Goal: Feedback & Contribution: Leave review/rating

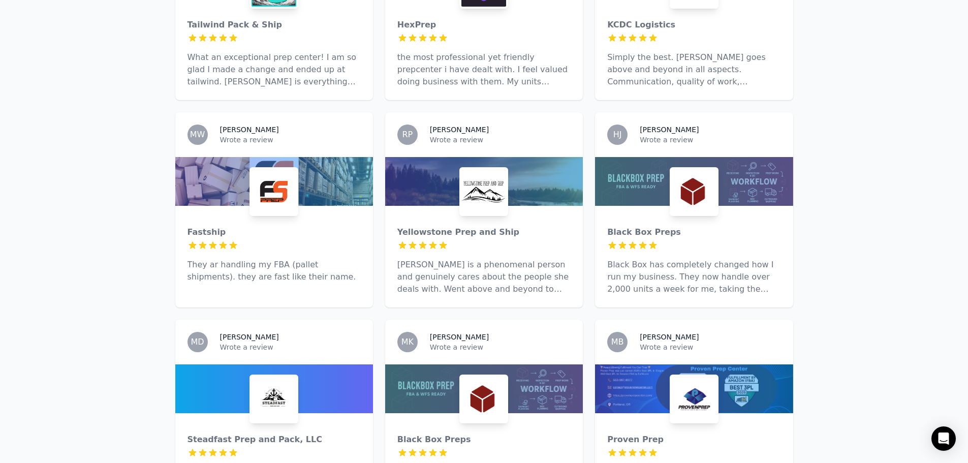
scroll to position [1067, 0]
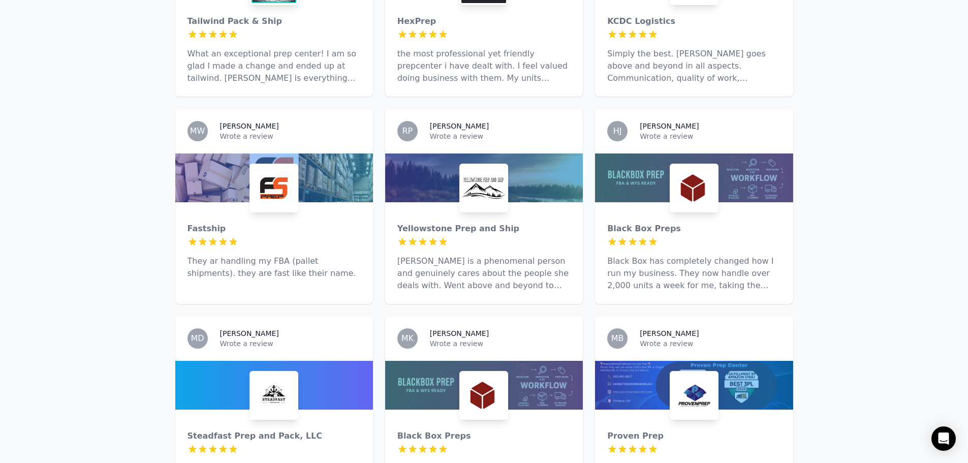
click at [645, 328] on h3 "[PERSON_NAME]" at bounding box center [668, 333] width 59 height 10
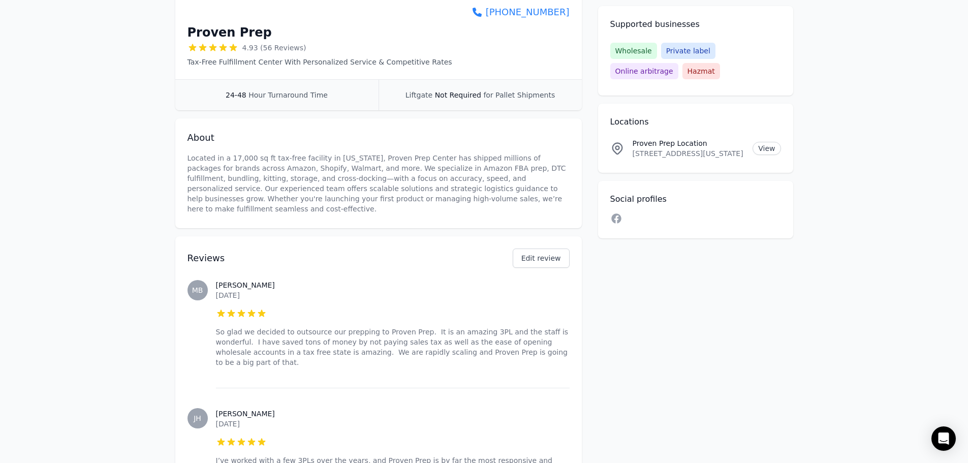
scroll to position [203, 0]
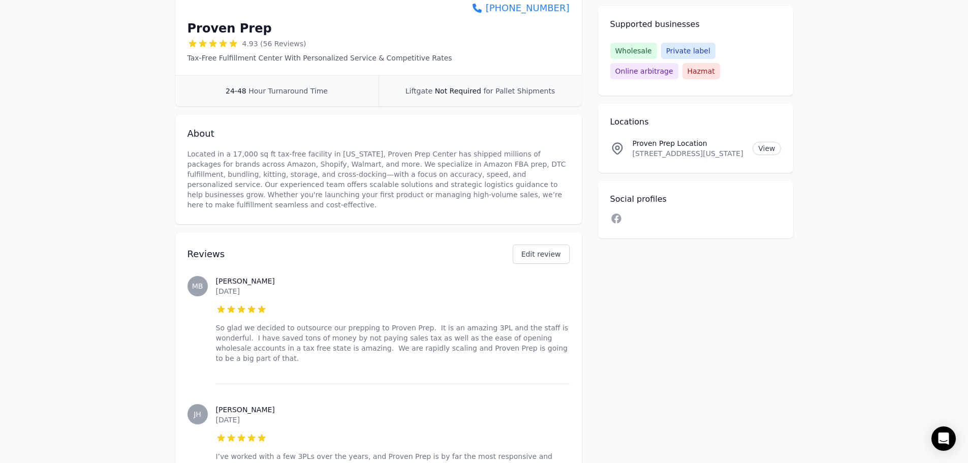
click at [478, 345] on div "[PERSON_NAME] [DATE] 5 out of 5 stars So glad we decided to outsource our prepp…" at bounding box center [393, 319] width 354 height 128
click at [481, 335] on p "So glad we decided to outsource our prepping to Proven Prep. It is an amazing 3…" at bounding box center [393, 343] width 354 height 41
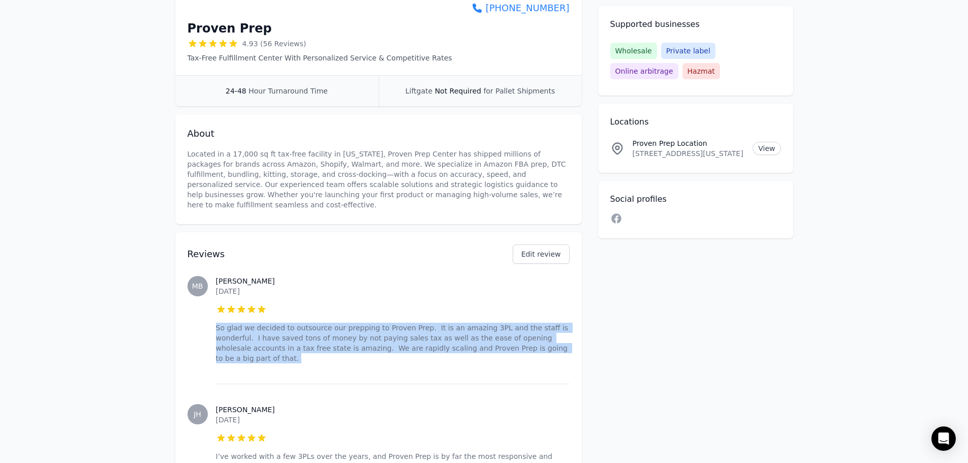
click at [481, 335] on p "So glad we decided to outsource our prepping to Proven Prep. It is an amazing 3…" at bounding box center [393, 343] width 354 height 41
copy p "So glad we decided to outsource our prepping to Proven Prep. It is an amazing 3…"
click at [548, 244] on button "Edit review" at bounding box center [540, 253] width 57 height 19
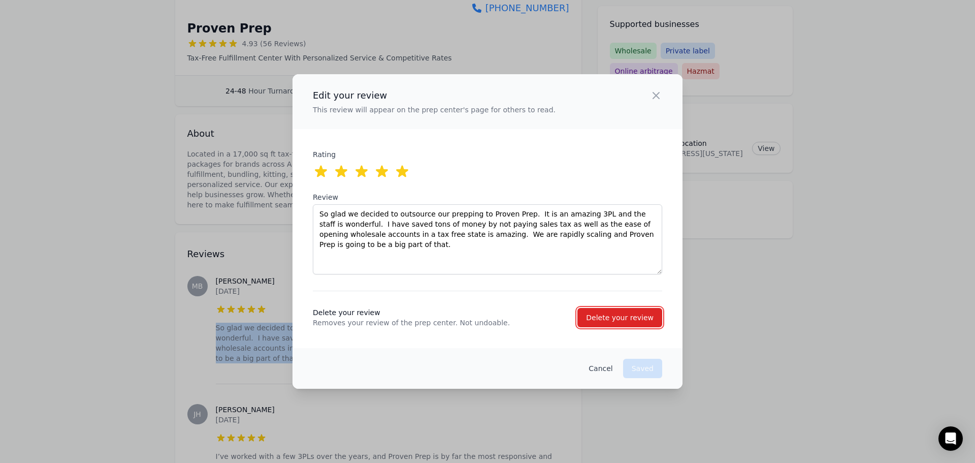
click at [627, 319] on div "Delete your review" at bounding box center [620, 317] width 68 height 10
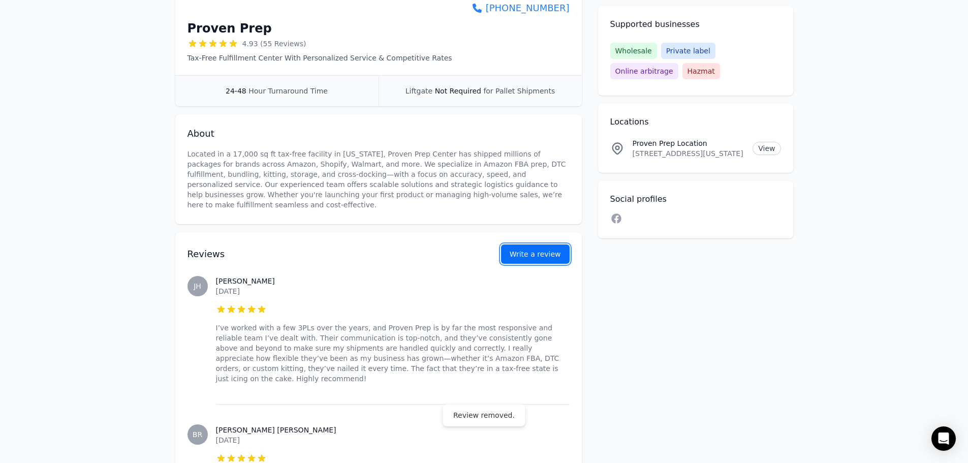
click at [547, 246] on button "Write a review" at bounding box center [535, 253] width 69 height 19
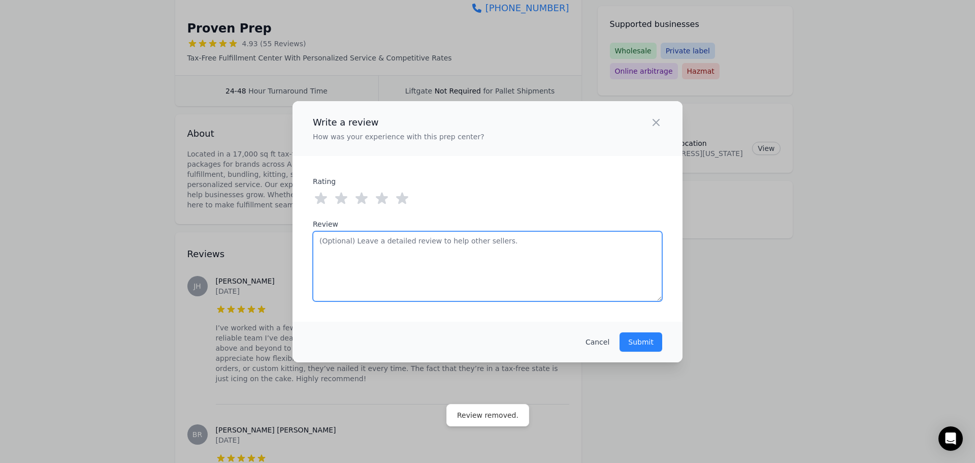
click at [423, 255] on textarea "Review" at bounding box center [487, 266] width 349 height 70
paste textarea "So glad we decided to outsource our prepping to Proven Prep. It is an amazing 3…"
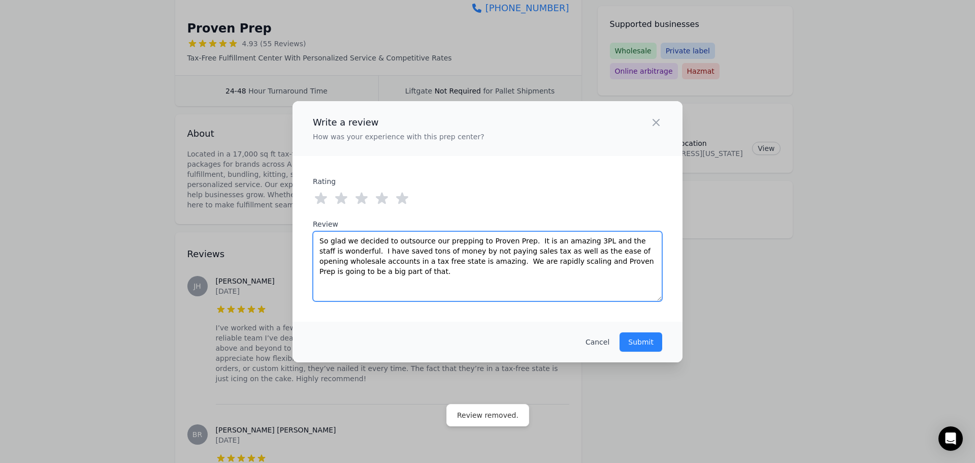
type textarea "So glad we decided to outsource our prepping to Proven Prep. It is an amazing 3…"
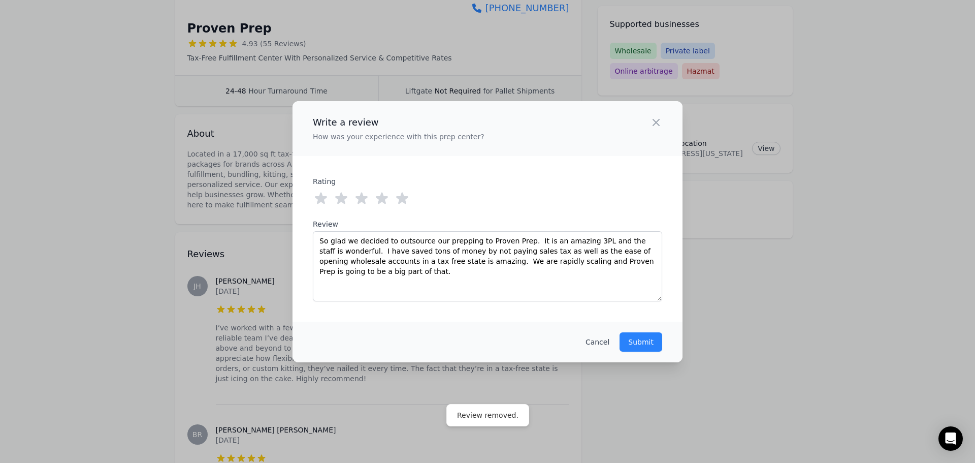
click at [393, 194] on div "Rating 0 out of 5 stars 1 out of 5 stars 2 out of 5 stars 3 out of 5 stars 4 ou…" at bounding box center [487, 238] width 349 height 125
click at [398, 196] on icon at bounding box center [402, 198] width 12 height 12
drag, startPoint x: 656, startPoint y: 338, endPoint x: 643, endPoint y: 344, distance: 14.8
click at [656, 338] on button "Submit" at bounding box center [641, 341] width 43 height 19
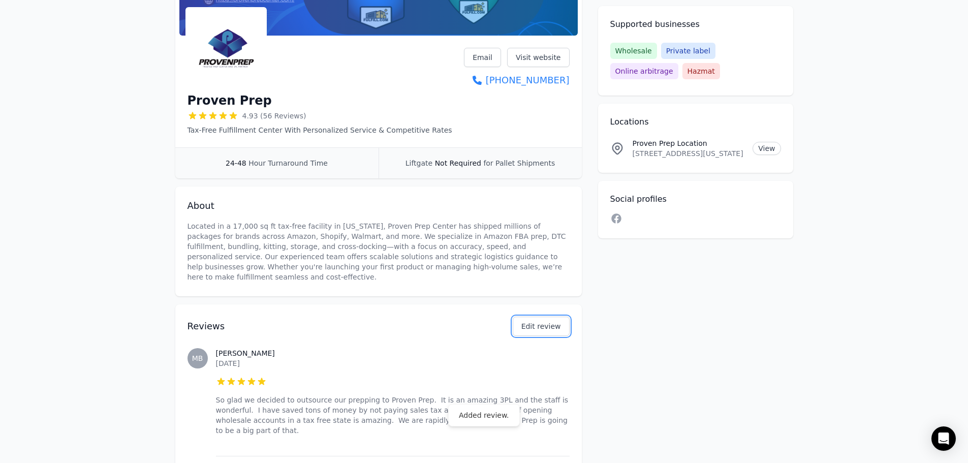
scroll to position [0, 0]
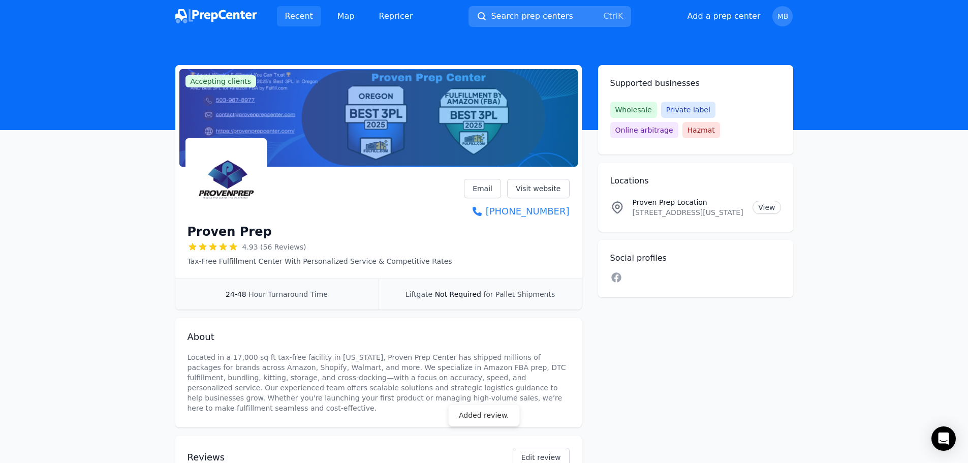
click at [296, 19] on link "Recent" at bounding box center [299, 16] width 44 height 20
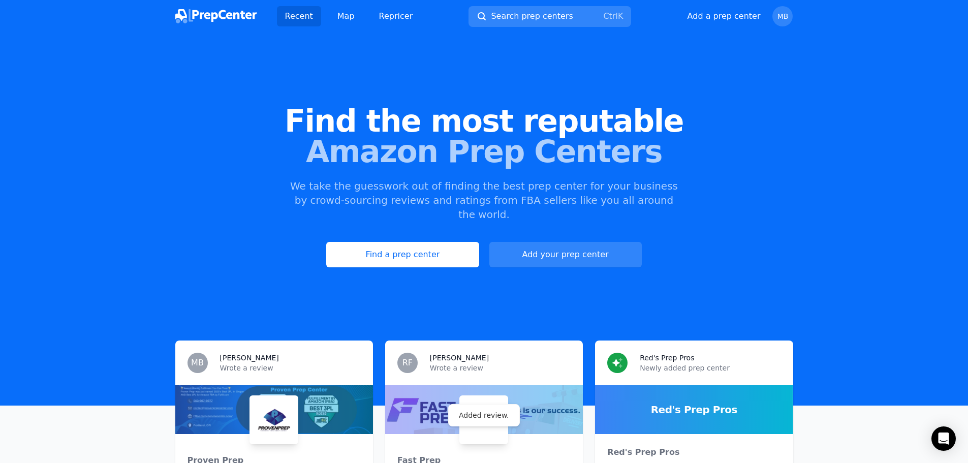
click at [242, 9] on img at bounding box center [215, 16] width 81 height 14
